Goal: Information Seeking & Learning: Learn about a topic

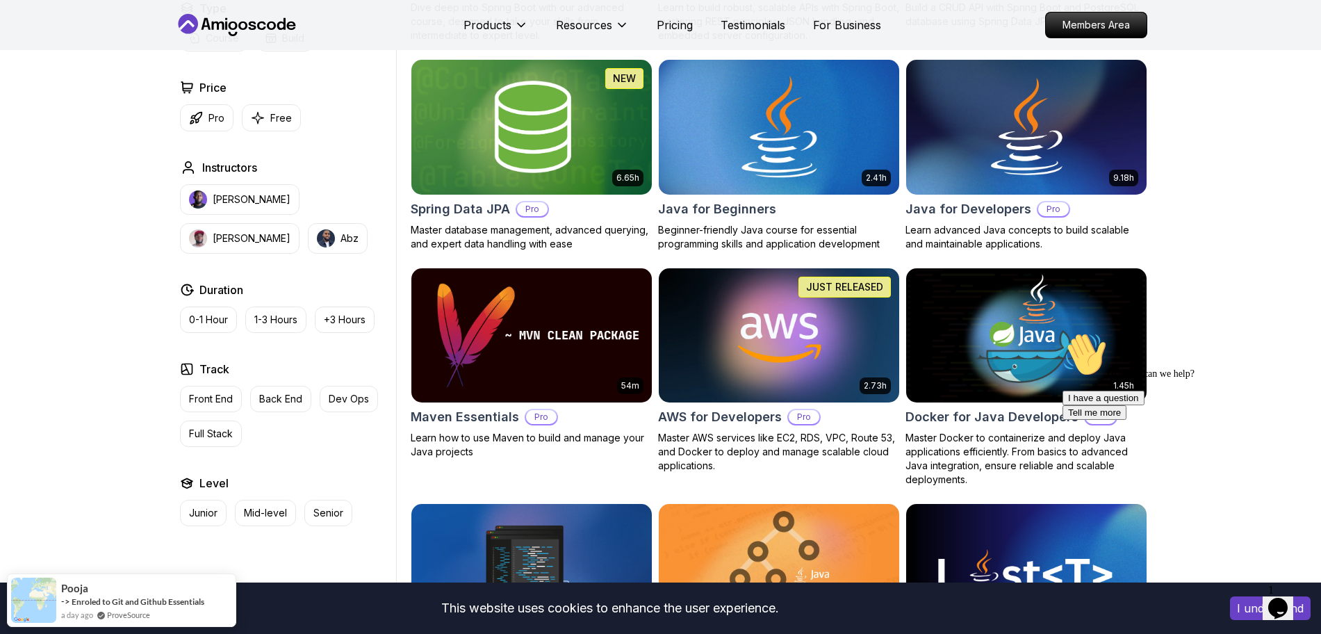
click at [726, 129] on img at bounding box center [779, 126] width 252 height 141
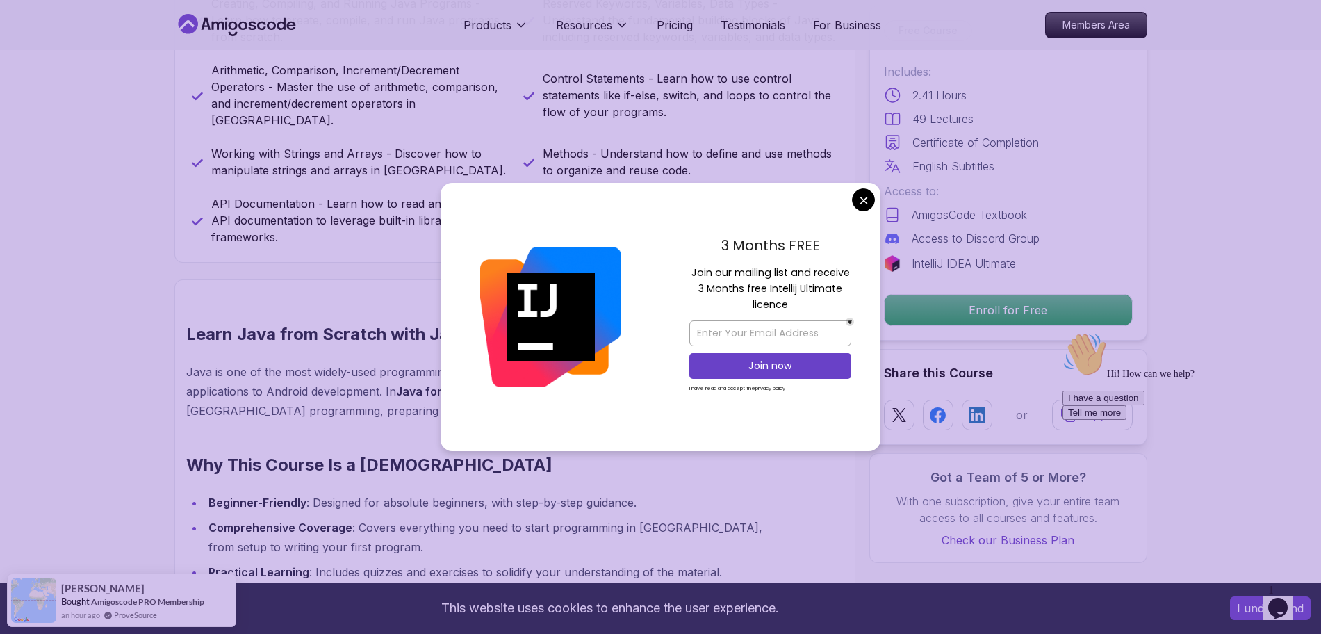
scroll to position [870, 0]
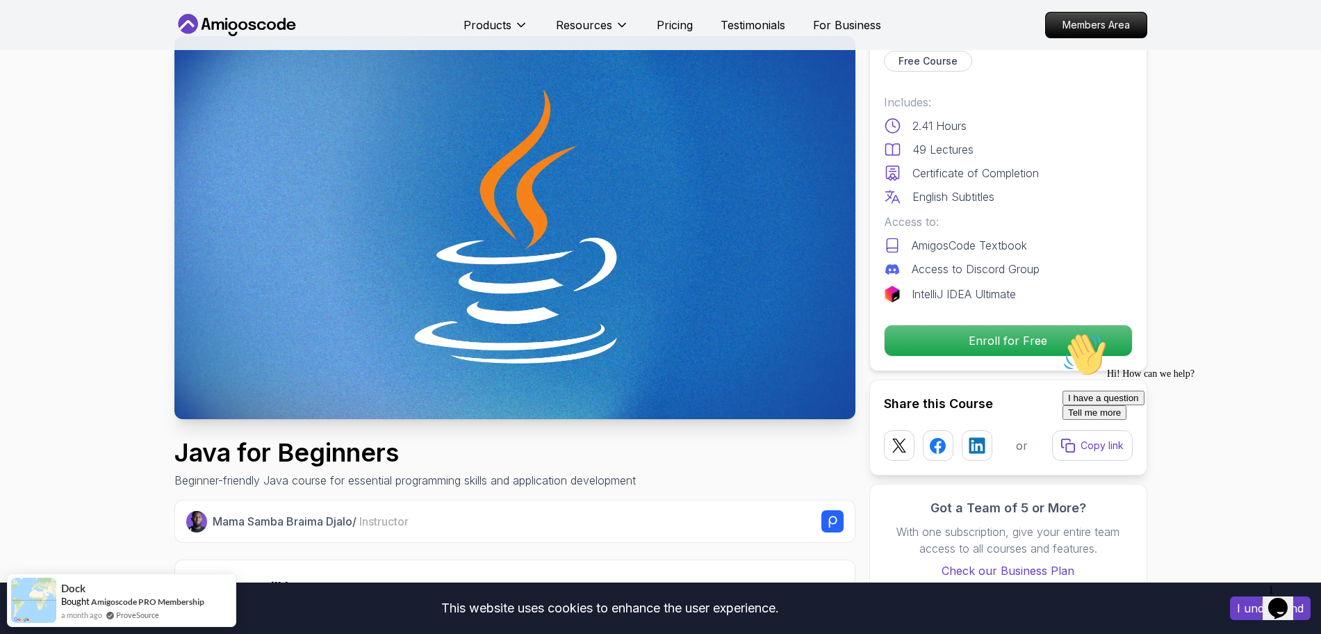
scroll to position [0, 0]
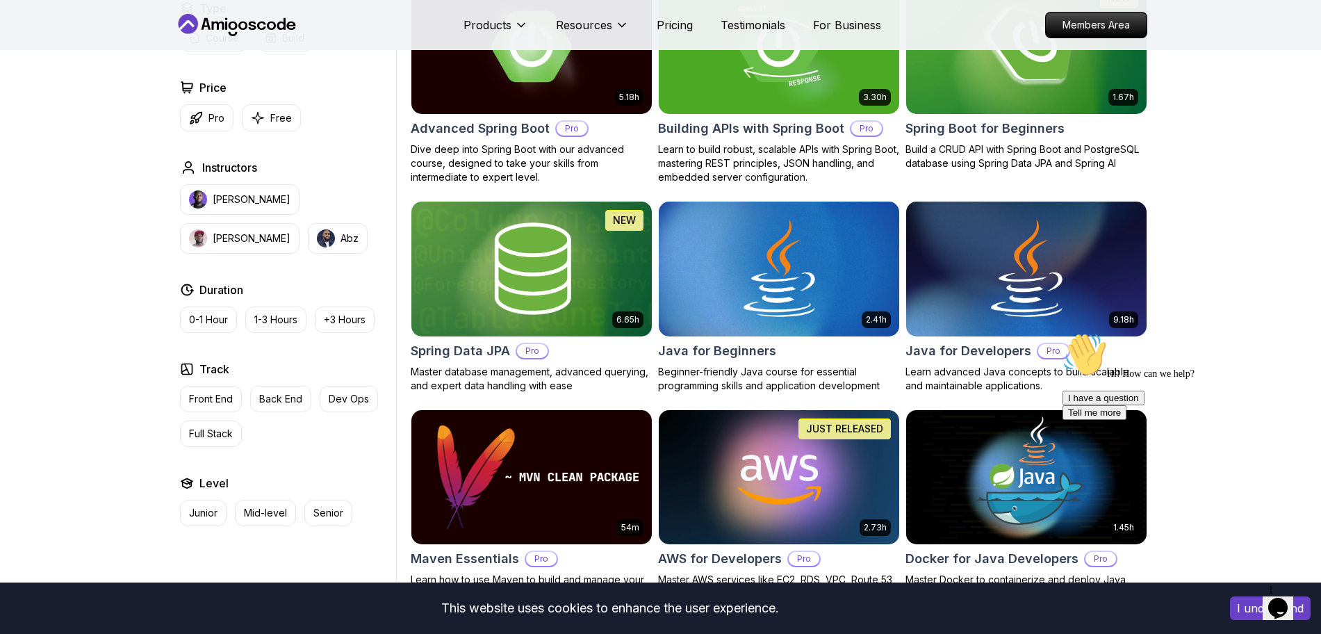
scroll to position [580, 0]
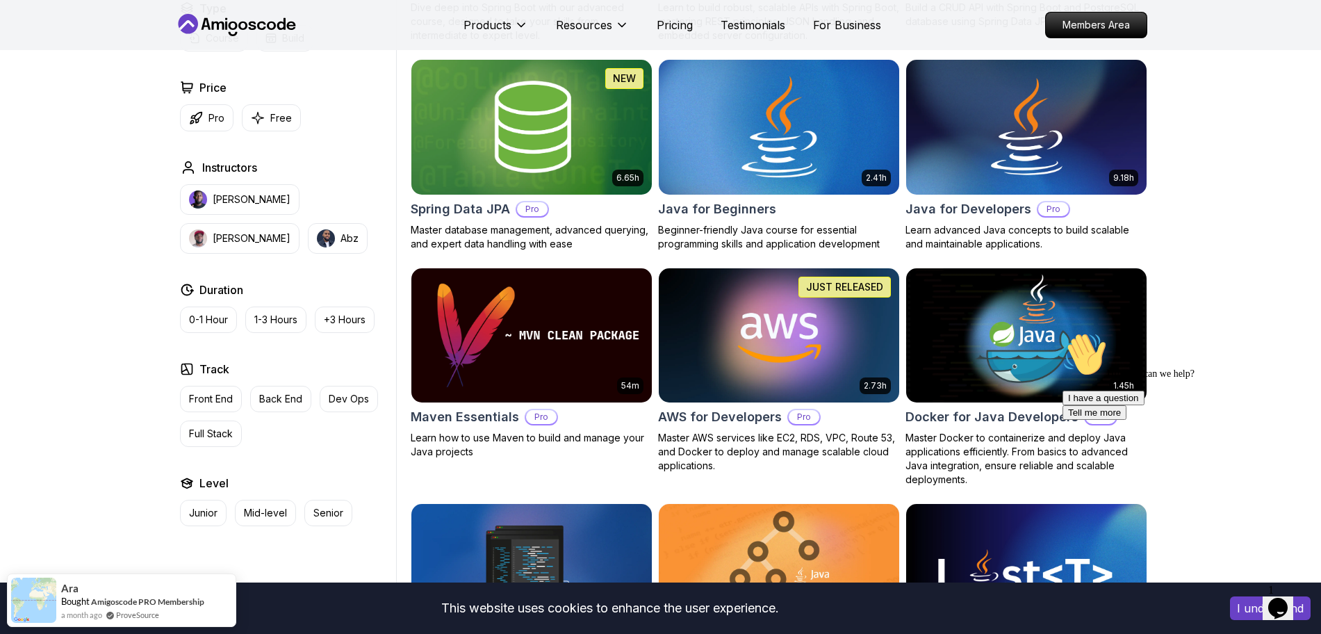
click at [783, 150] on img at bounding box center [779, 126] width 252 height 141
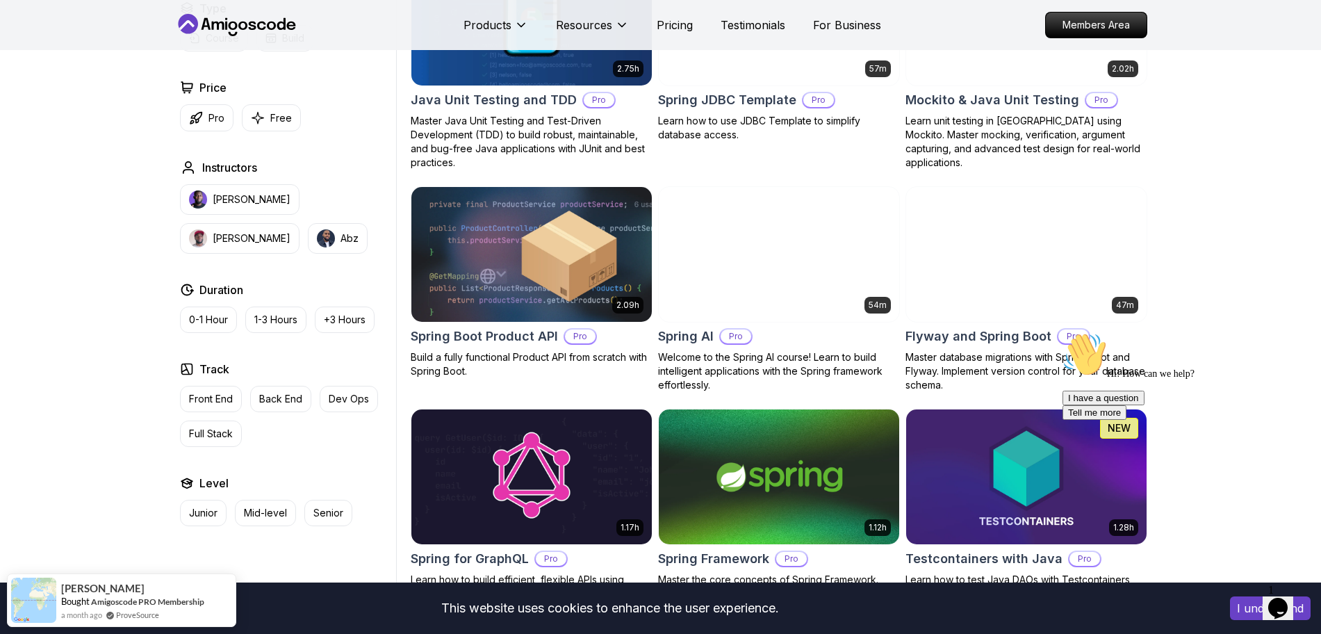
scroll to position [1807, 0]
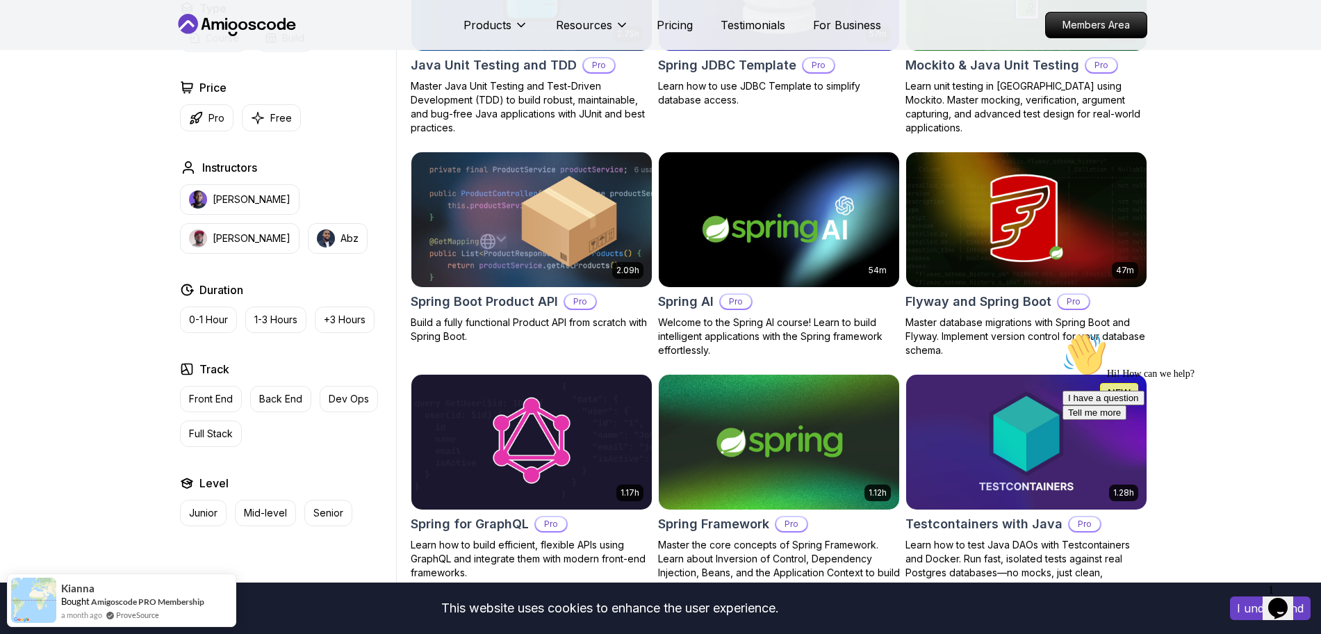
click at [1066, 222] on img at bounding box center [1026, 219] width 252 height 141
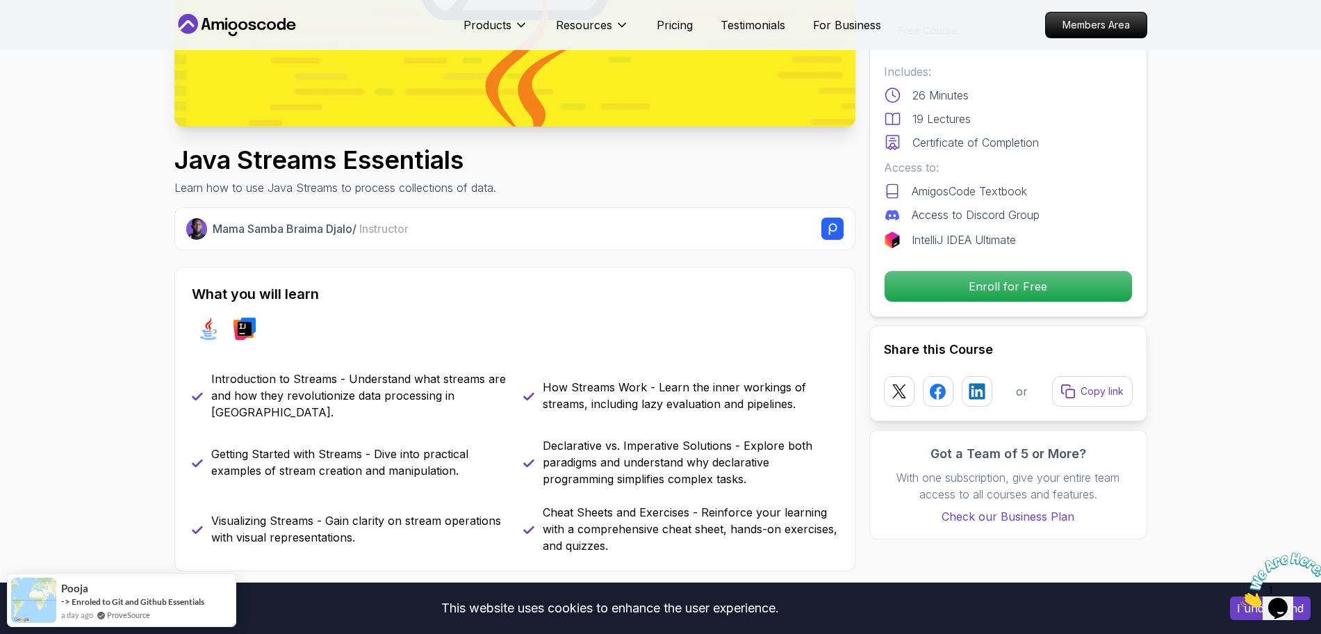
scroll to position [243, 0]
